Goal: Task Accomplishment & Management: Manage account settings

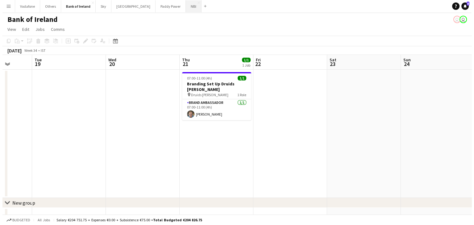
scroll to position [0, 265]
click at [183, 6] on button "NBI Close" at bounding box center [191, 6] width 16 height 12
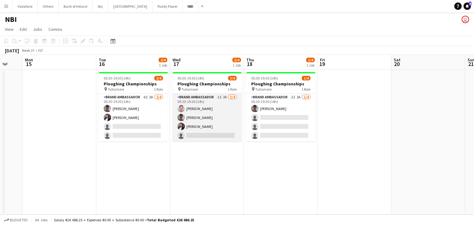
scroll to position [0, 198]
click at [217, 124] on app-card-role "Brand Ambassador 1I 2A [DATE] 05:30-19:30 (14h) [PERSON_NAME] [PERSON_NAME] [PE…" at bounding box center [207, 118] width 69 height 48
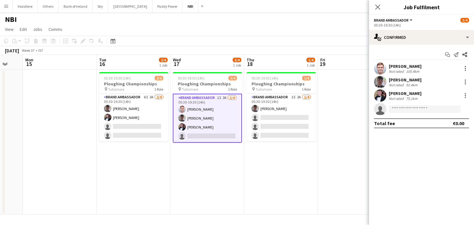
click at [382, 64] on app-user-avatar at bounding box center [380, 68] width 12 height 12
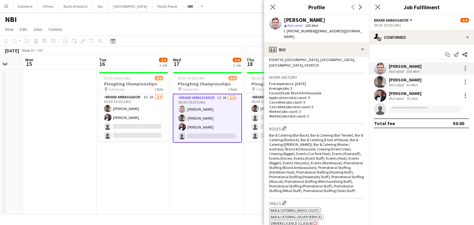
scroll to position [0, 0]
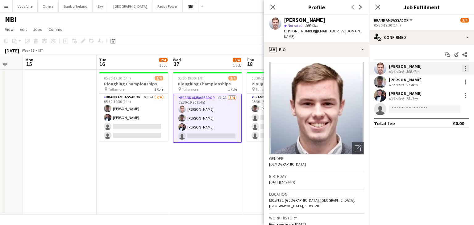
click at [468, 66] on div at bounding box center [465, 68] width 7 height 7
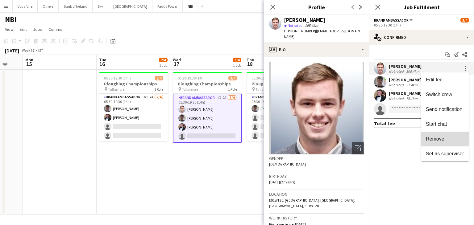
click at [459, 132] on button "Remove" at bounding box center [445, 139] width 48 height 15
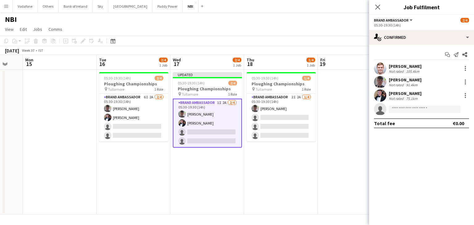
click at [355, 69] on app-board-header-date "Fri 19" at bounding box center [355, 62] width 74 height 15
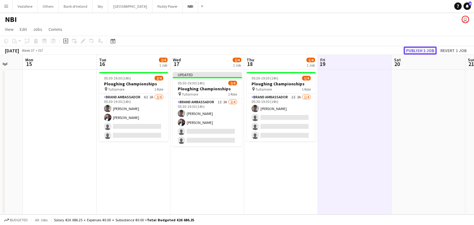
drag, startPoint x: 404, startPoint y: 53, endPoint x: 415, endPoint y: 45, distance: 13.0
click at [405, 52] on button "Publish 1 job" at bounding box center [420, 51] width 33 height 8
